Goal: Communication & Community: Answer question/provide support

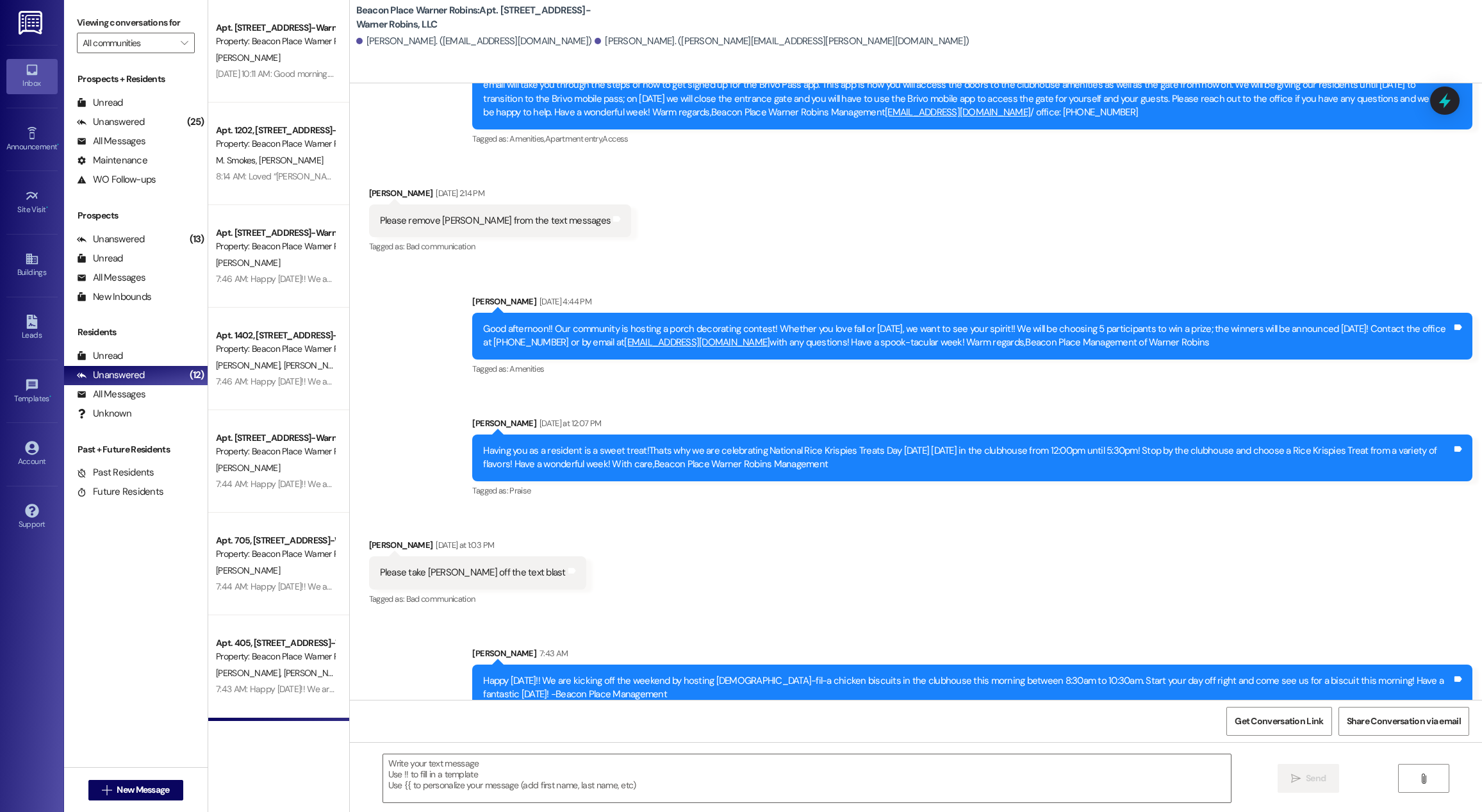
scroll to position [10784, 0]
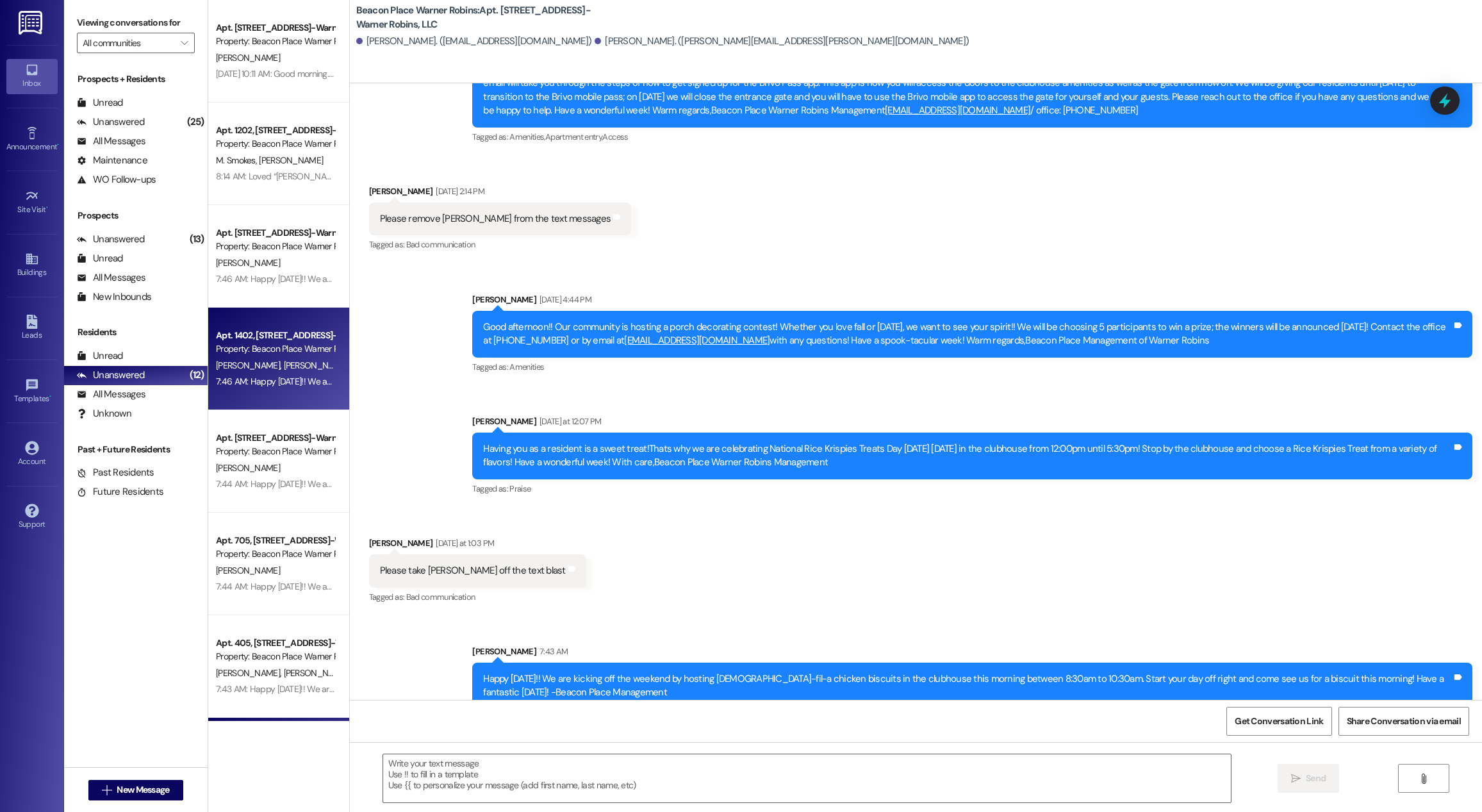
click at [283, 364] on span "[PERSON_NAME]" at bounding box center [315, 365] width 64 height 11
click at [142, 374] on div "Unanswered" at bounding box center [110, 375] width 68 height 14
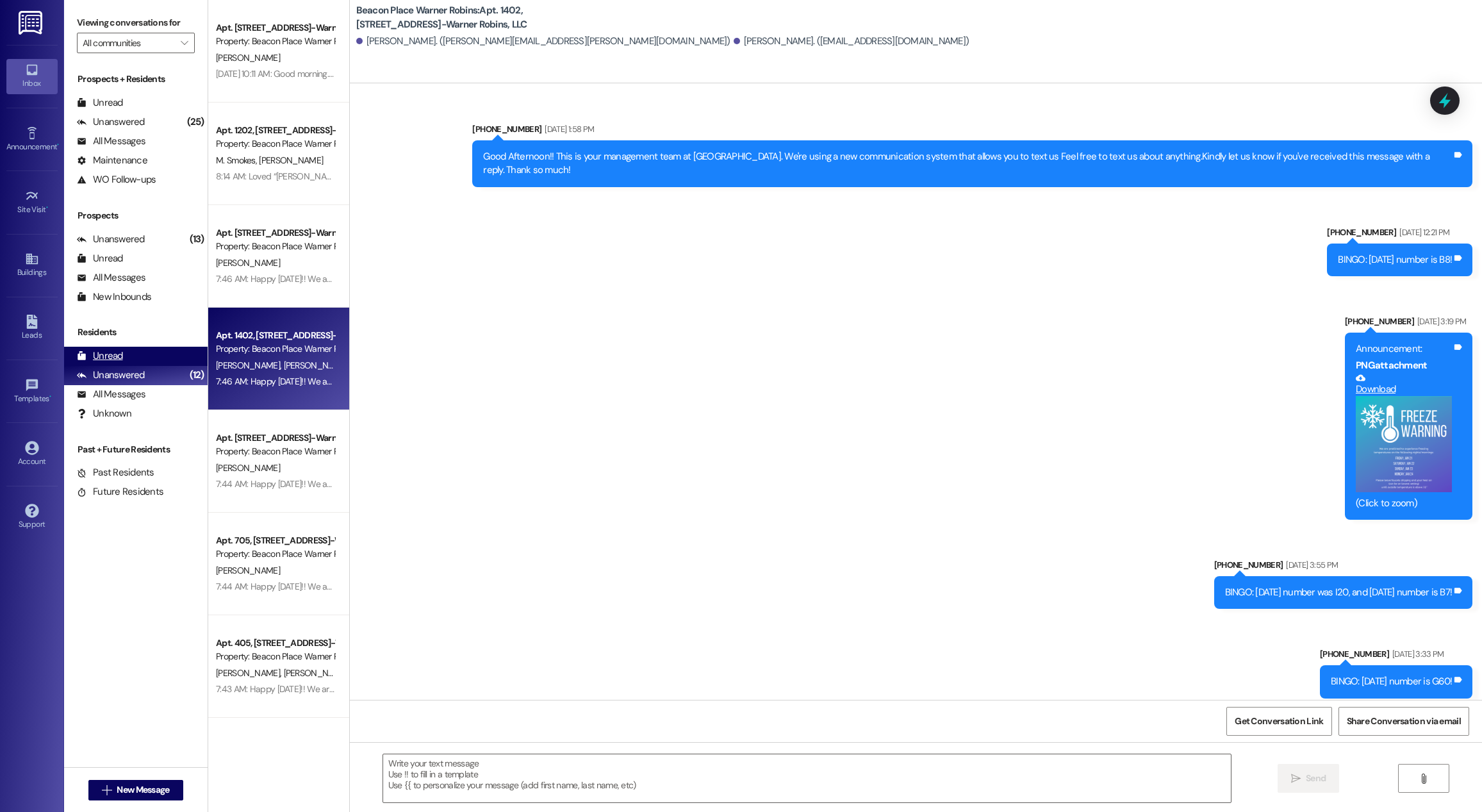
scroll to position [26160, 0]
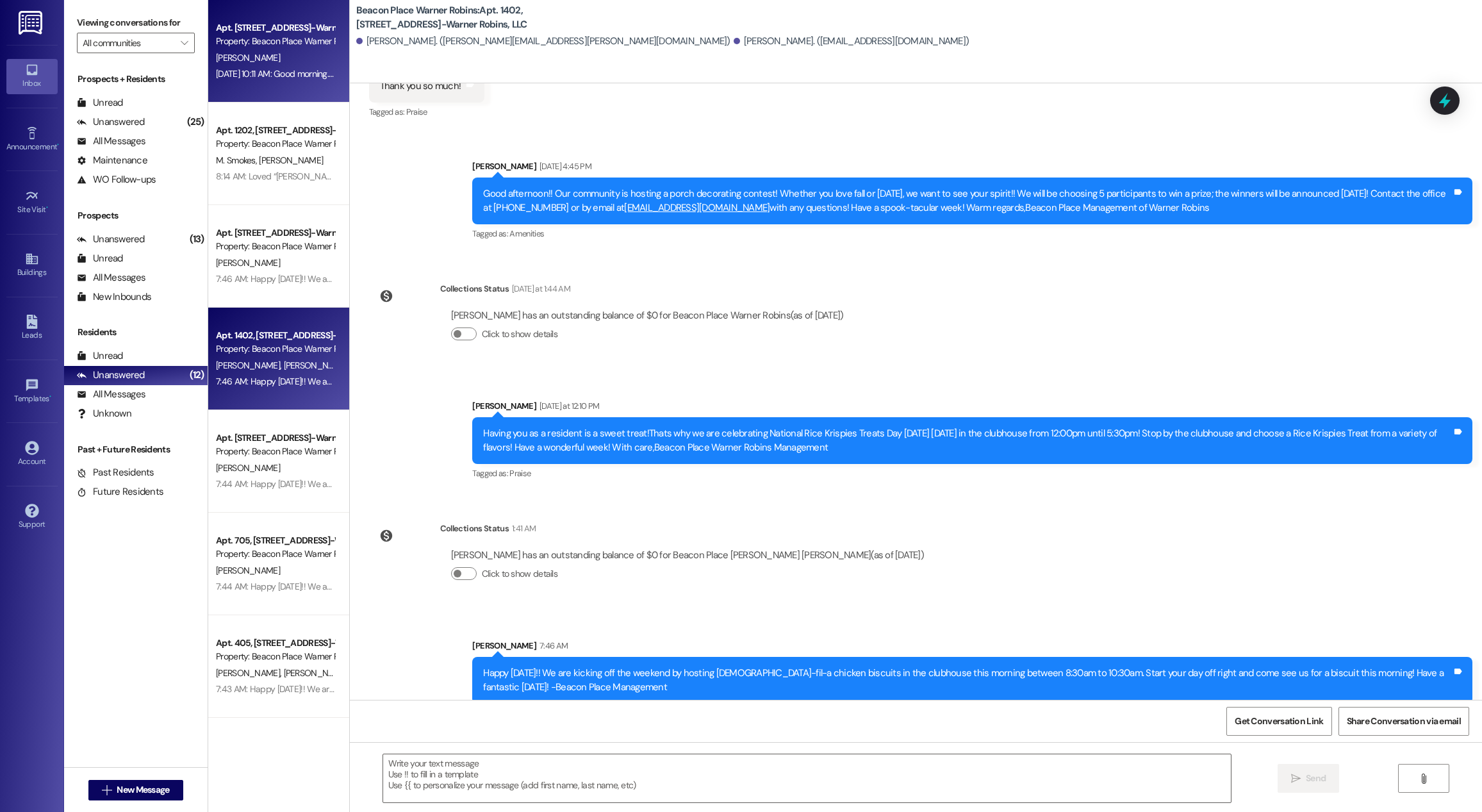
click at [253, 34] on div "Apt. [STREET_ADDRESS]-Warner Robins, LLC" at bounding box center [275, 28] width 119 height 14
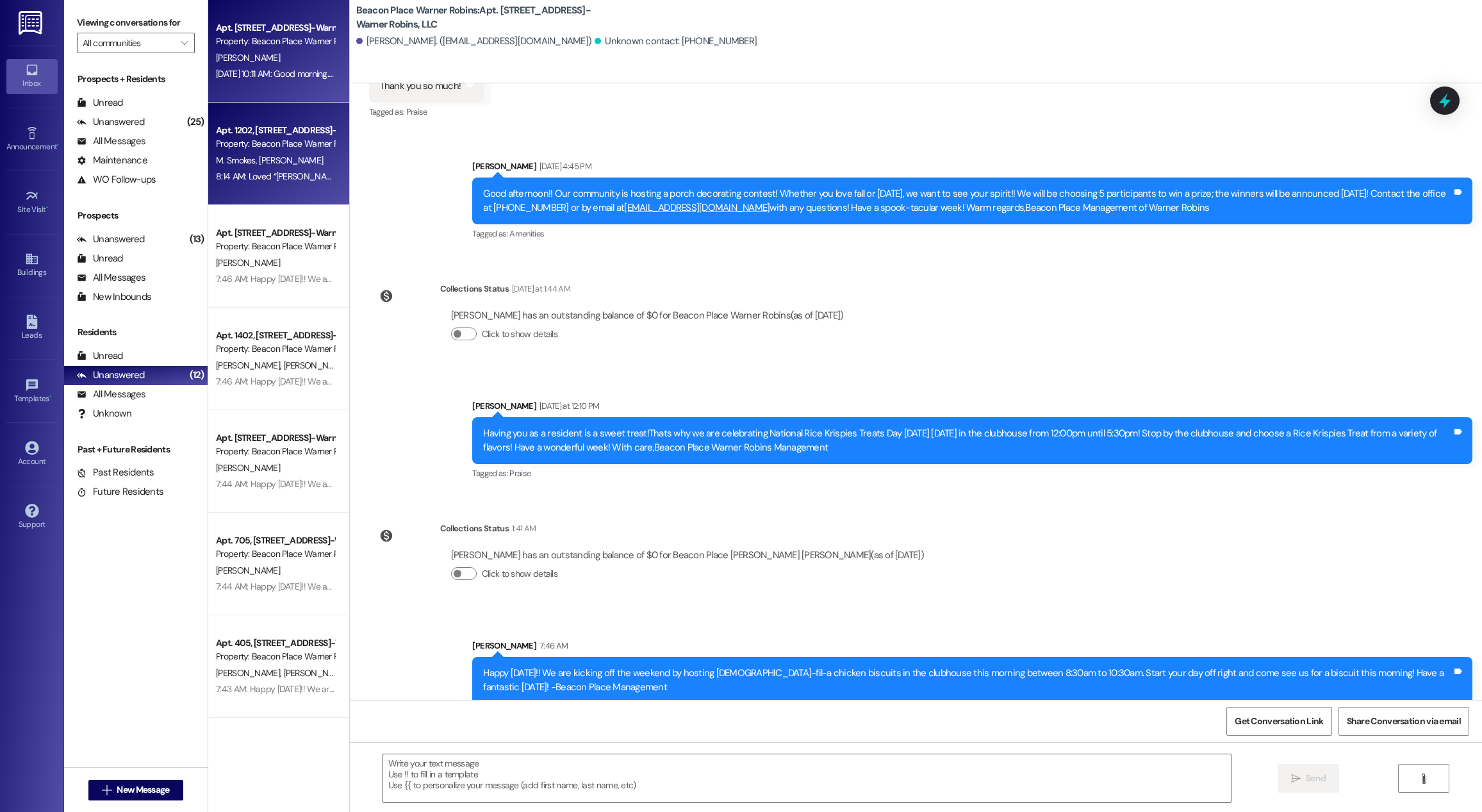
click at [282, 170] on div "8:14 AM: Loved “[PERSON_NAME] (Beacon Place [PERSON_NAME] [PERSON_NAME]): Happy…" at bounding box center [904, 176] width 1377 height 11
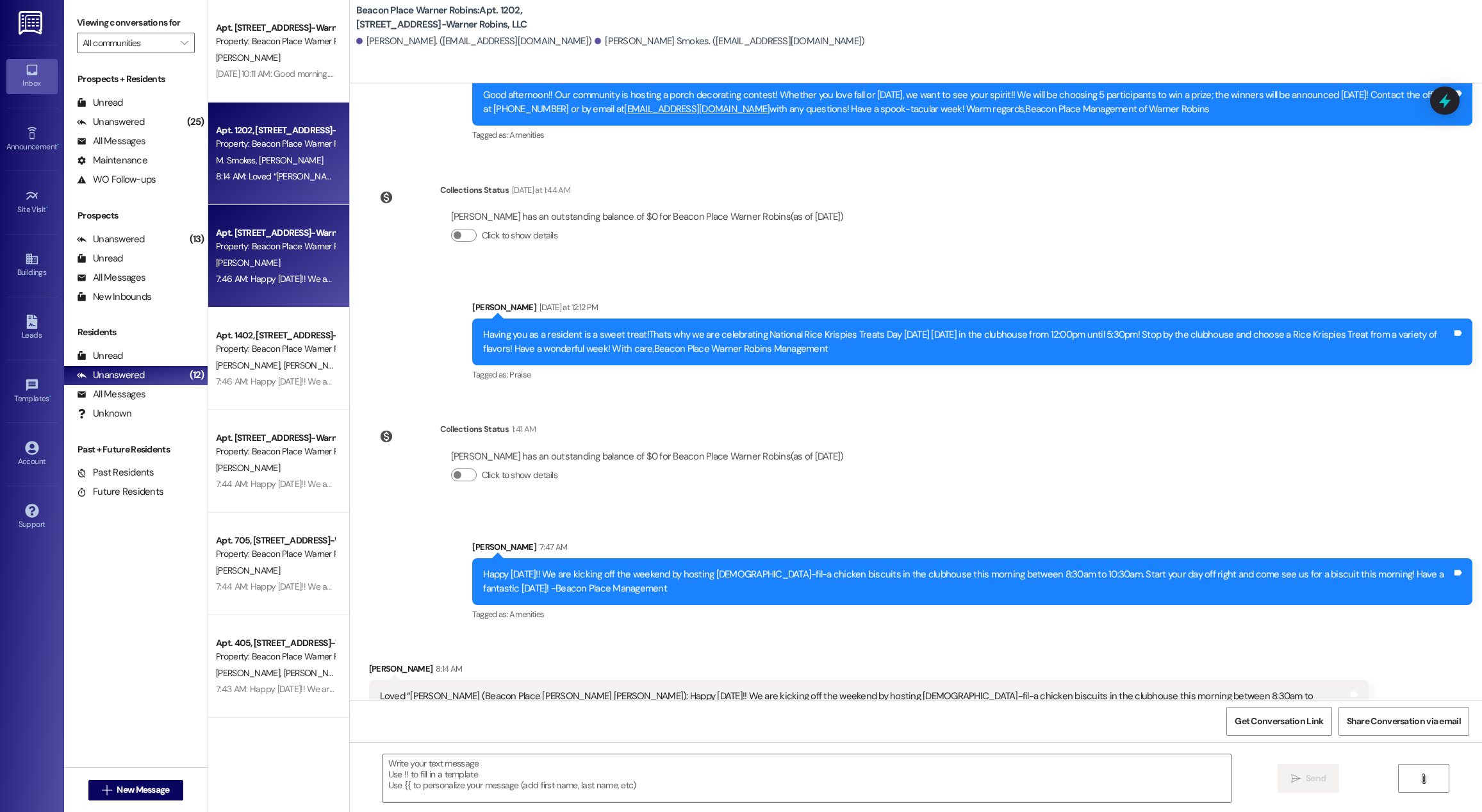
click at [266, 259] on div "[PERSON_NAME]" at bounding box center [275, 263] width 121 height 16
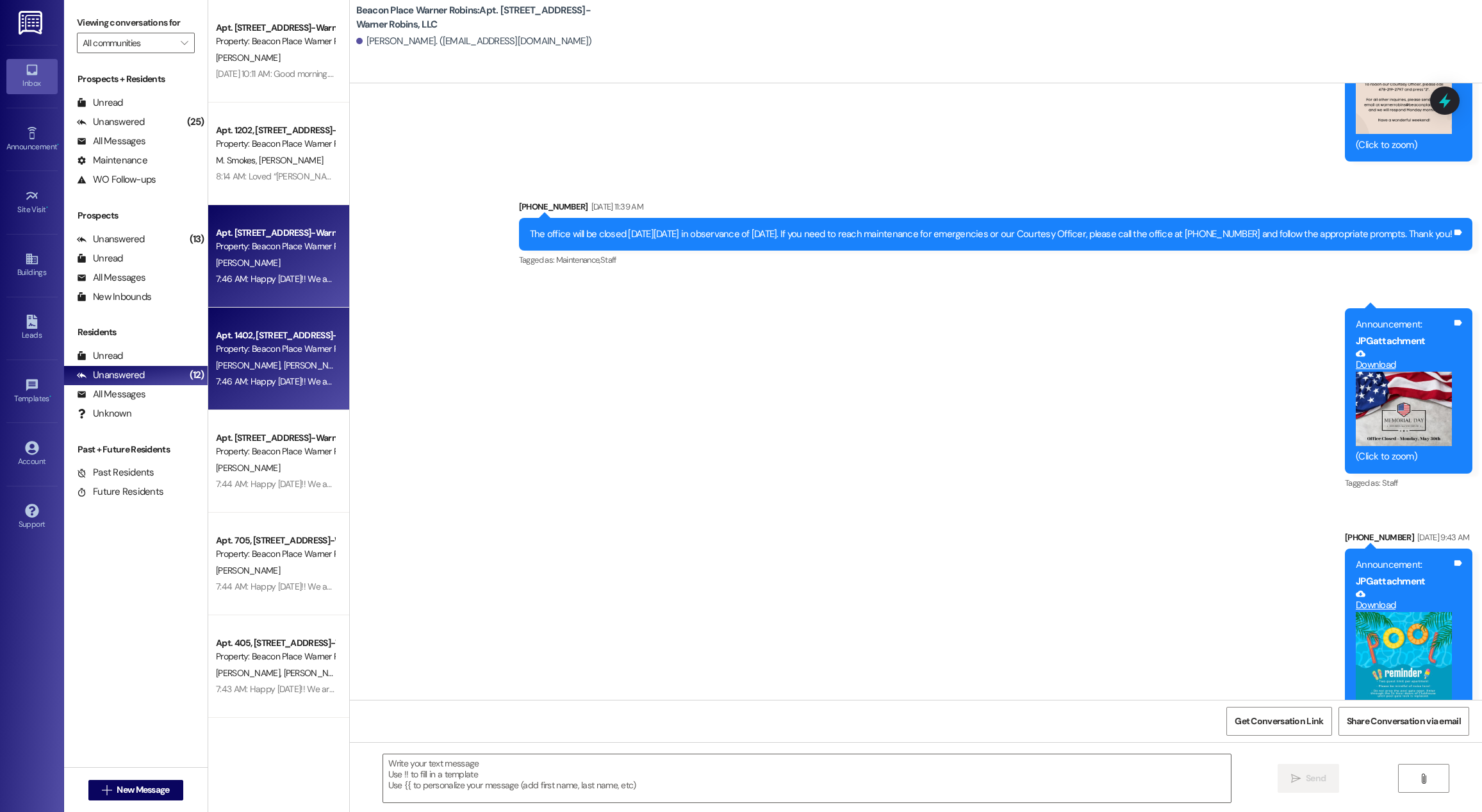
click at [288, 385] on div "7:46 AM: Happy [DATE]!! We are kicking off the weekend by hosting [DEMOGRAPHIC_…" at bounding box center [760, 381] width 1090 height 11
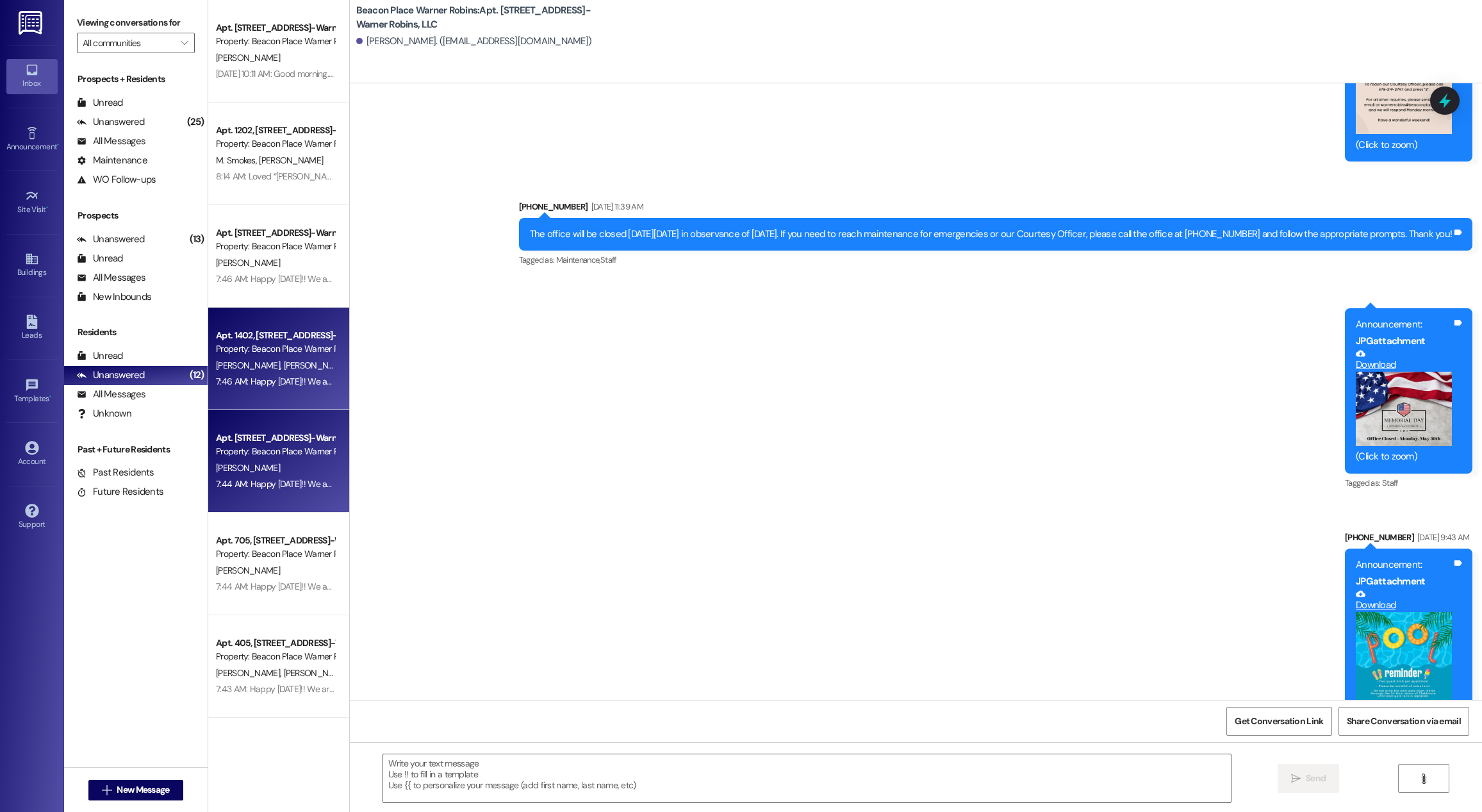
scroll to position [28314, 0]
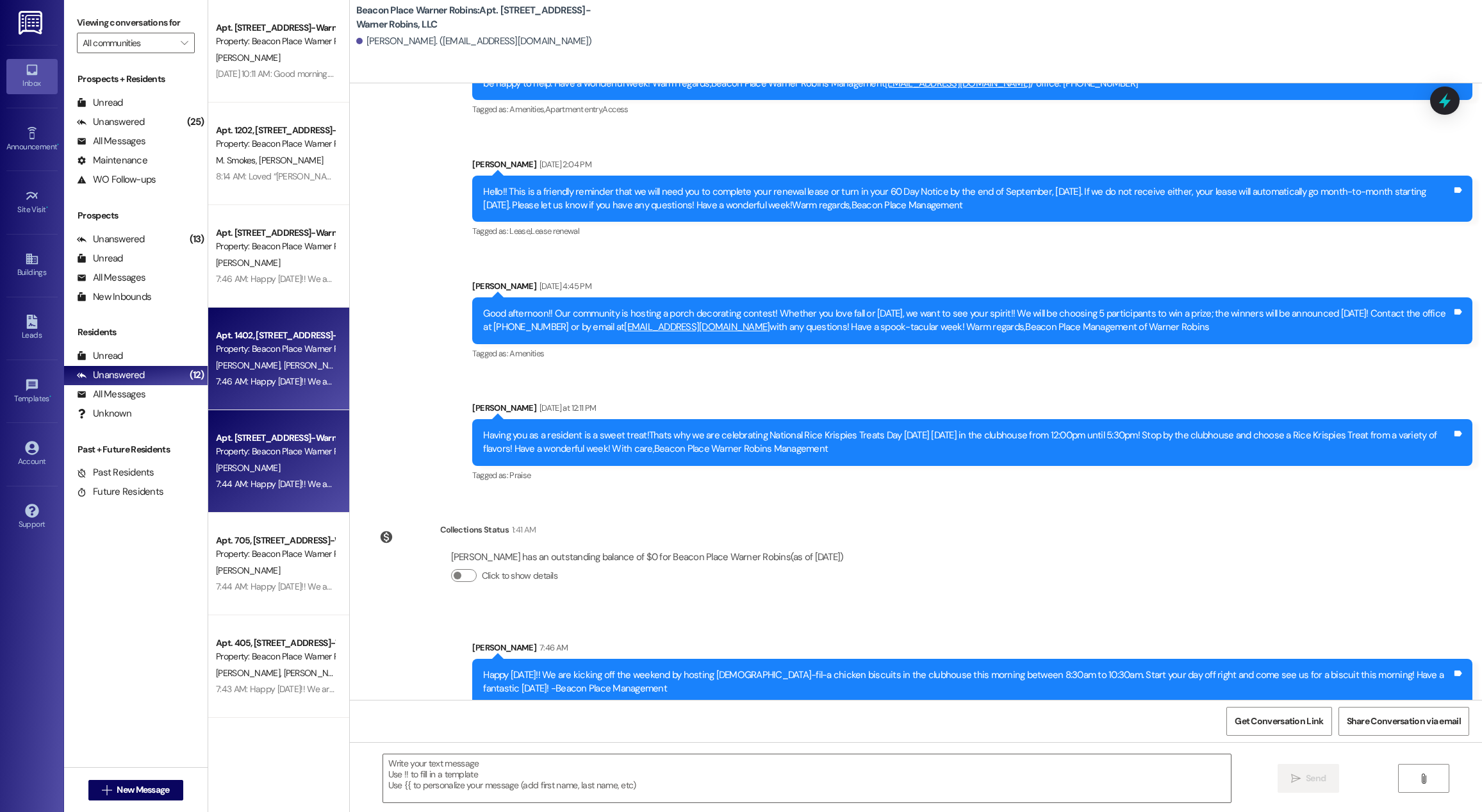
click at [285, 450] on div "Property: Beacon Place Warner Robins" at bounding box center [275, 451] width 119 height 14
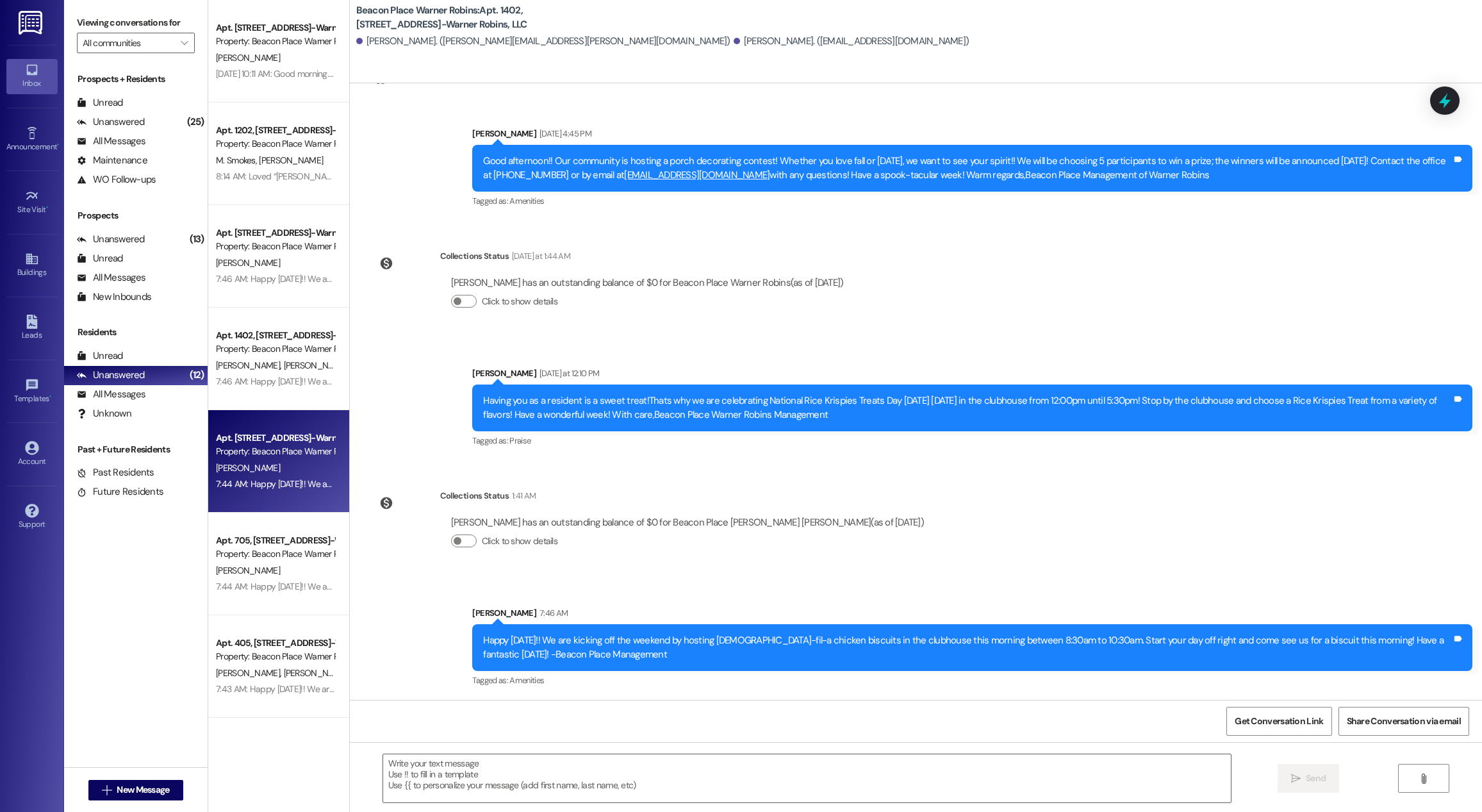
click at [281, 564] on div "[PERSON_NAME]" at bounding box center [275, 570] width 121 height 16
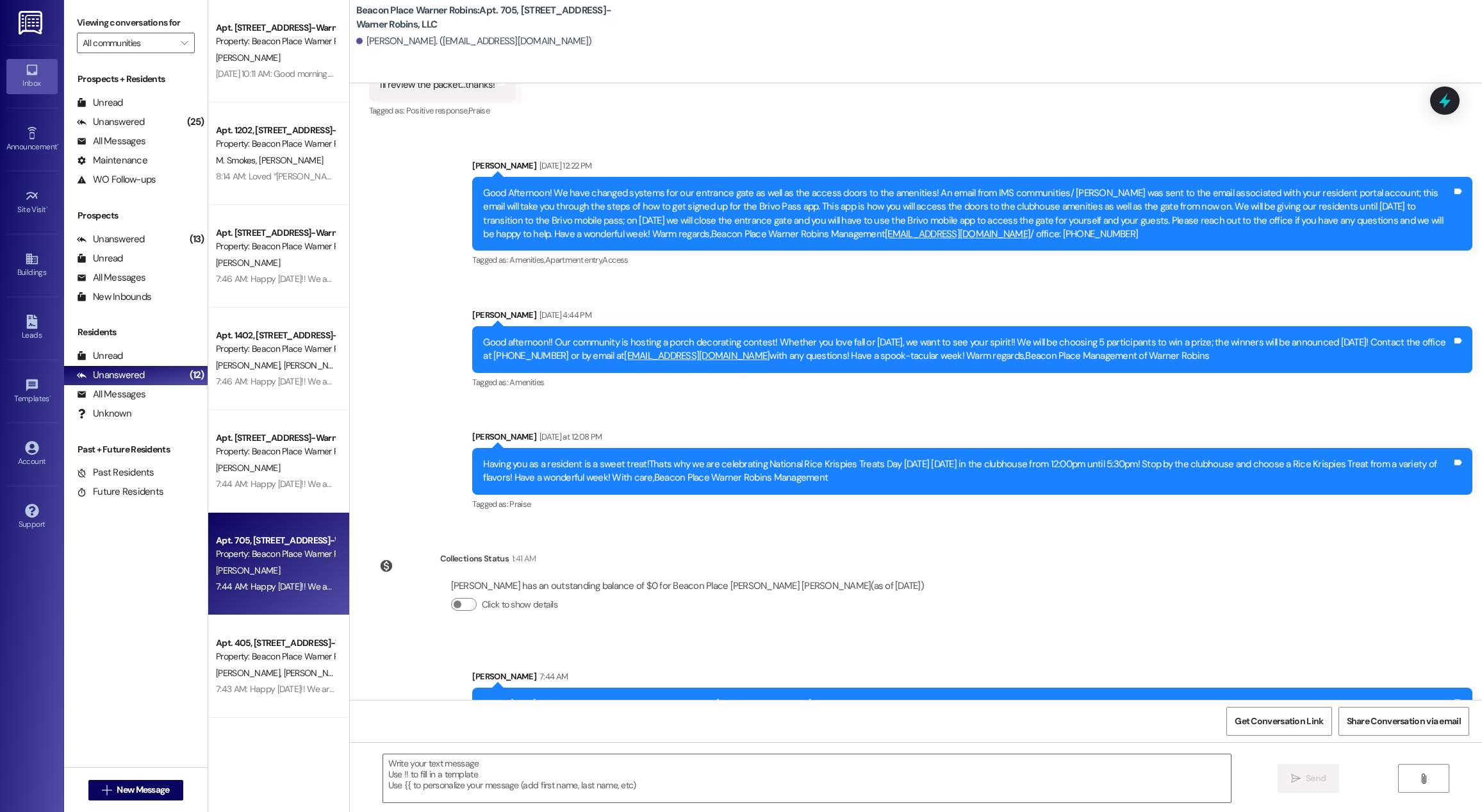
scroll to position [19700, 0]
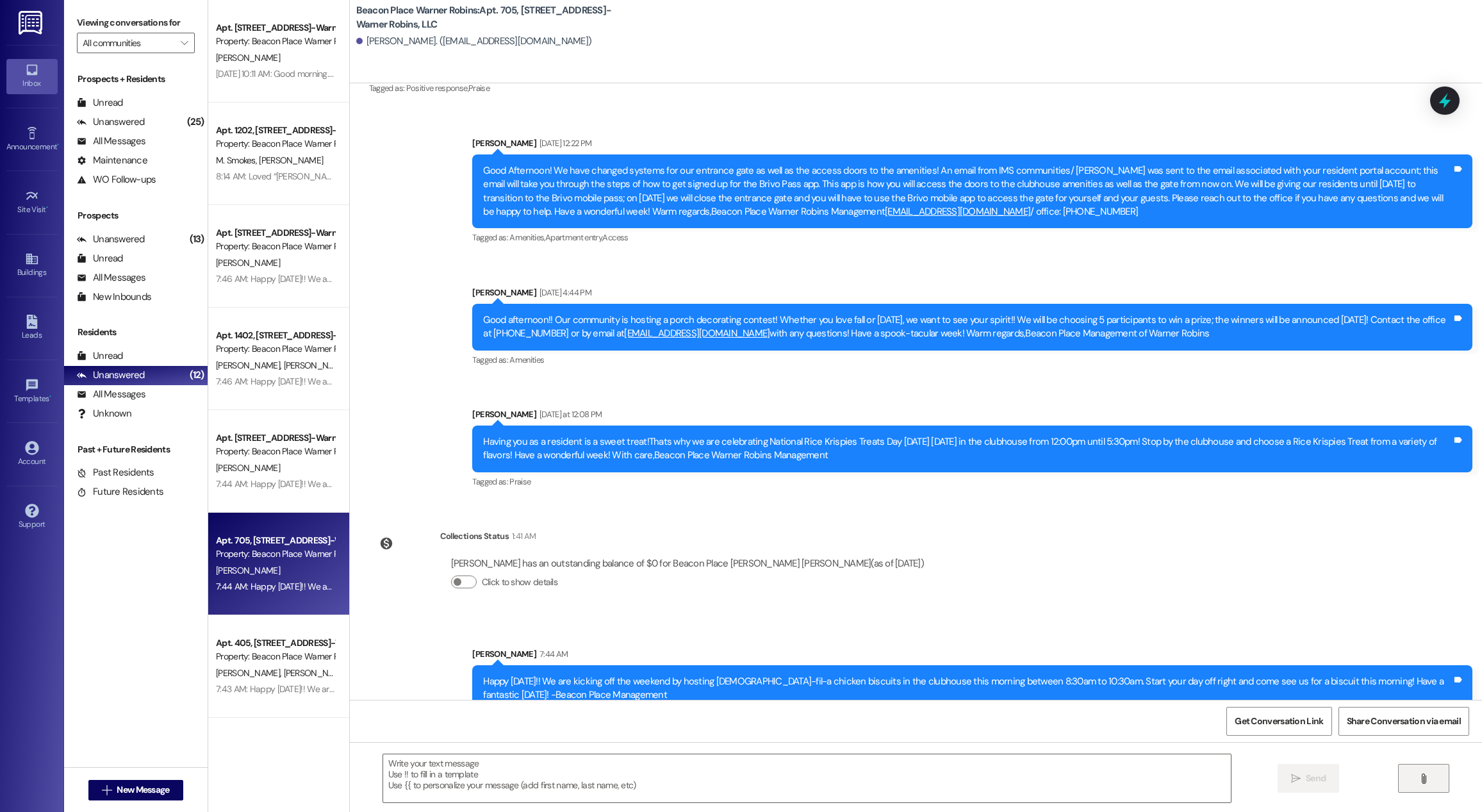
click at [1431, 782] on button "" at bounding box center [1424, 778] width 51 height 29
